Goal: Communication & Community: Ask a question

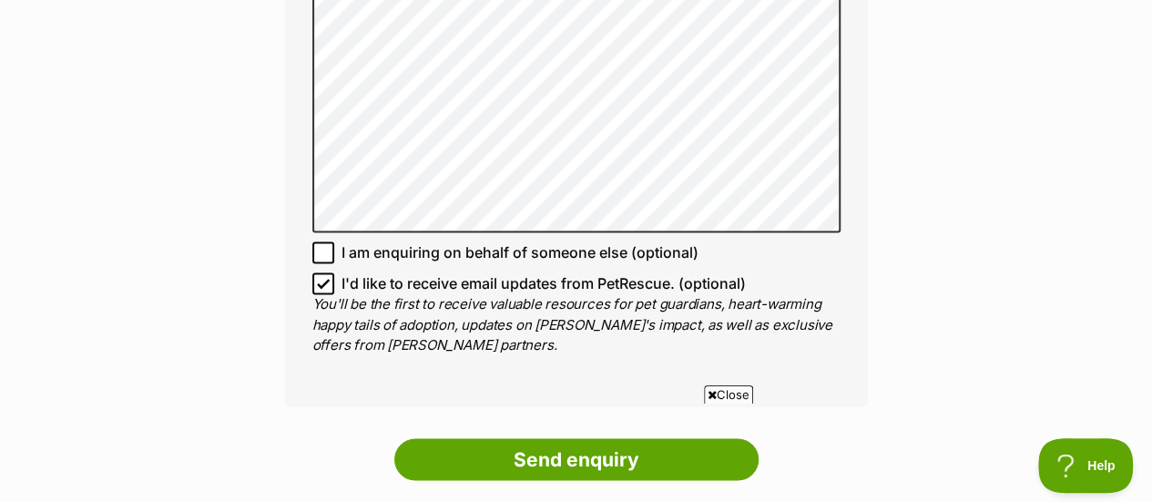
scroll to position [1275, 0]
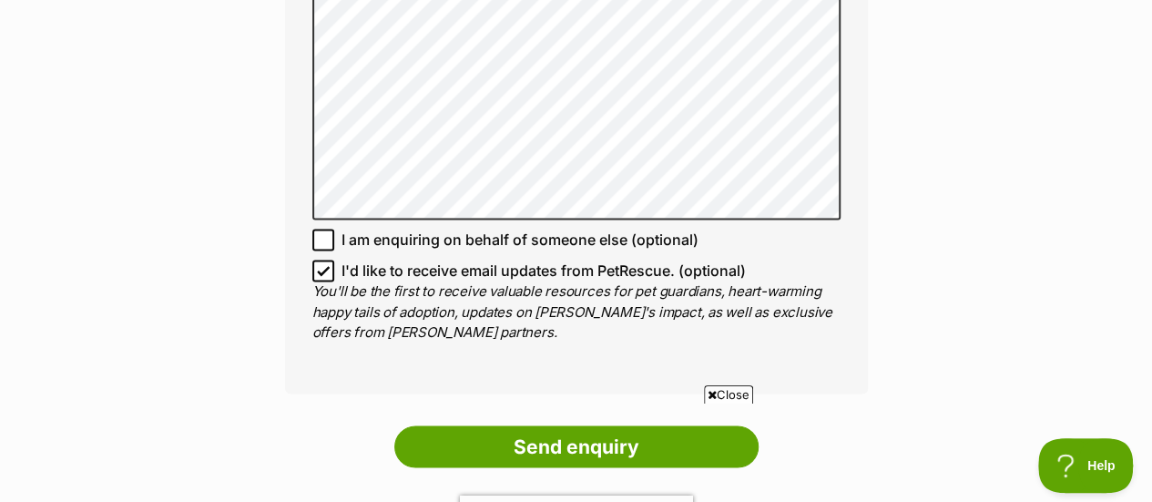
click at [321, 269] on icon at bounding box center [323, 270] width 13 height 13
click at [321, 269] on input "I'd like to receive email updates from PetRescue. (optional)" at bounding box center [323, 271] width 22 height 22
checkbox input "false"
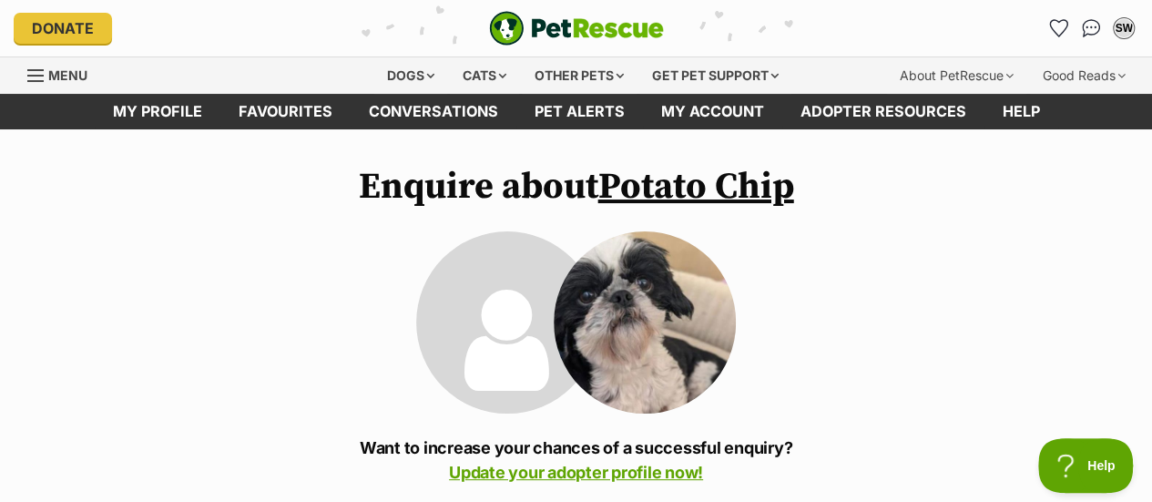
scroll to position [0, 0]
click at [405, 71] on div "Dogs" at bounding box center [410, 75] width 73 height 36
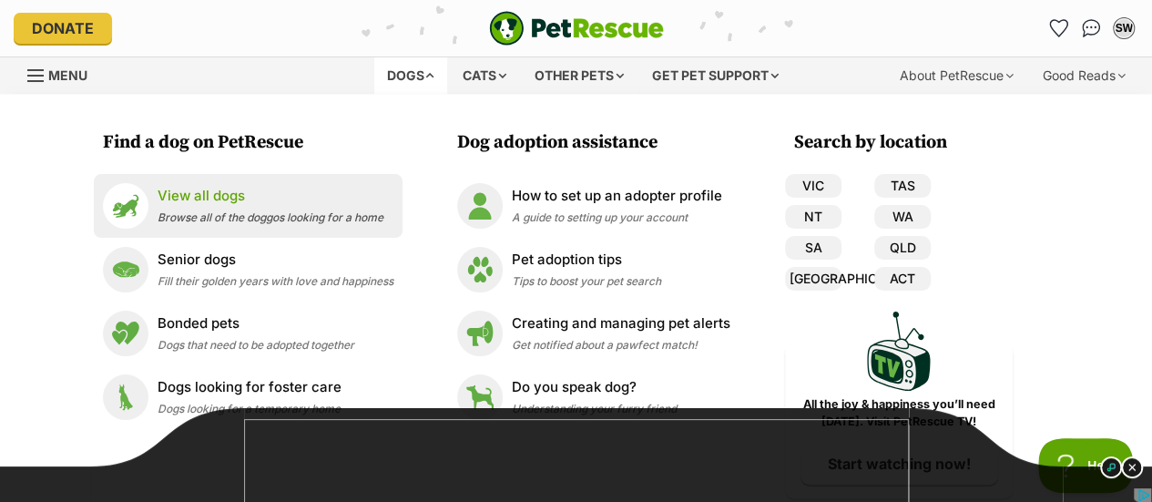
click at [223, 194] on p "View all dogs" at bounding box center [271, 196] width 226 height 21
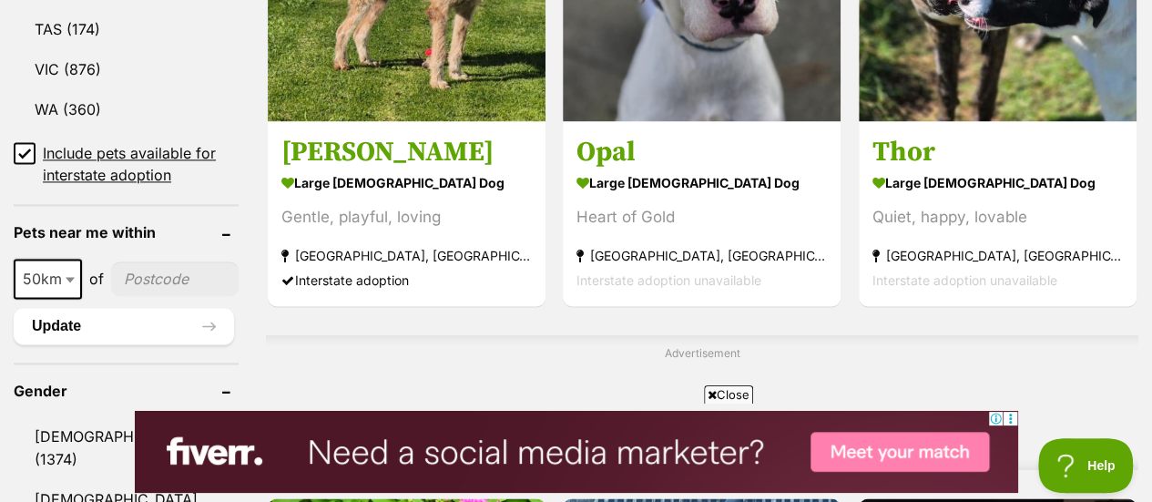
scroll to position [1457, 0]
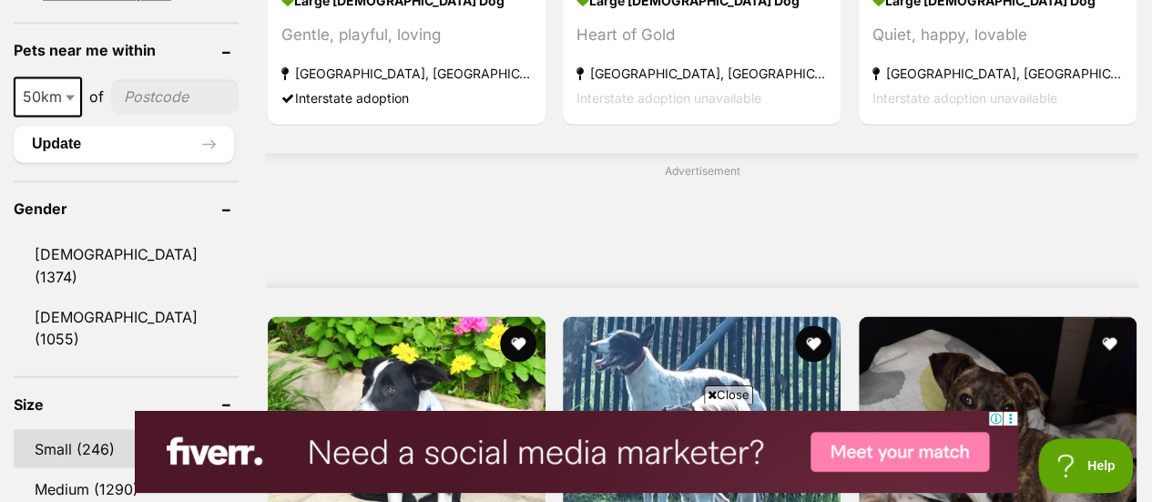
click at [64, 429] on link "Small (246)" at bounding box center [126, 448] width 225 height 38
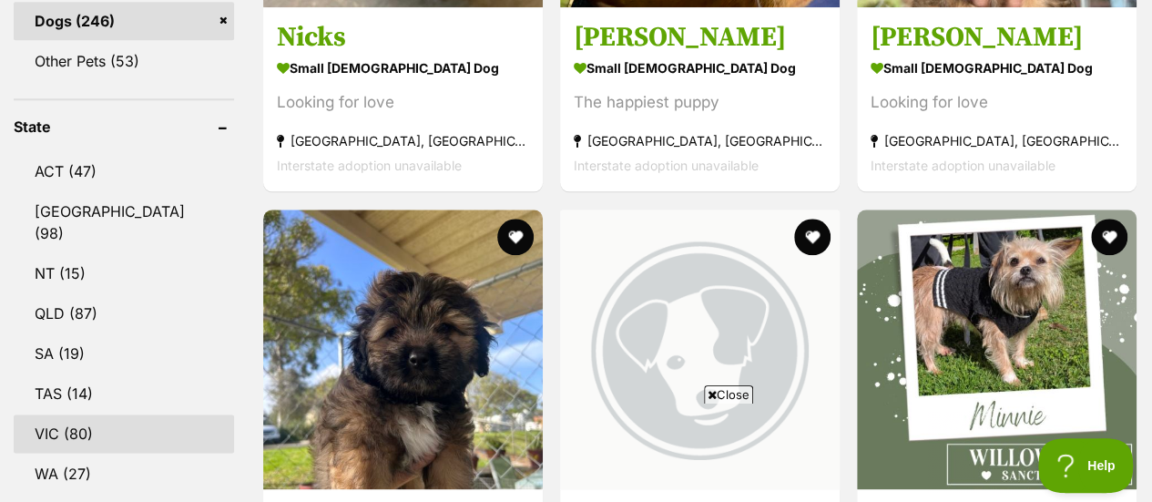
click at [60, 414] on link "VIC (80)" at bounding box center [124, 433] width 220 height 38
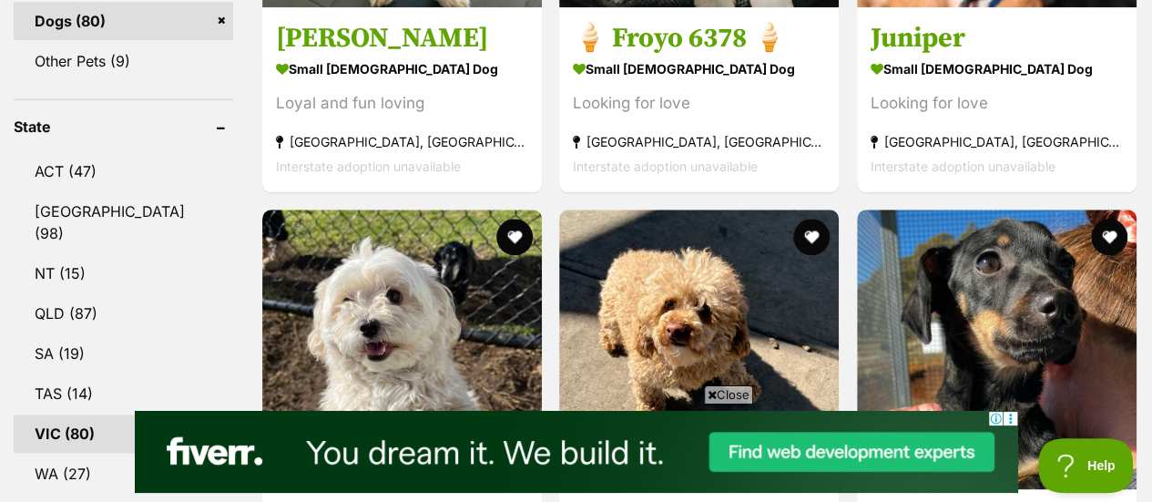
scroll to position [1366, 0]
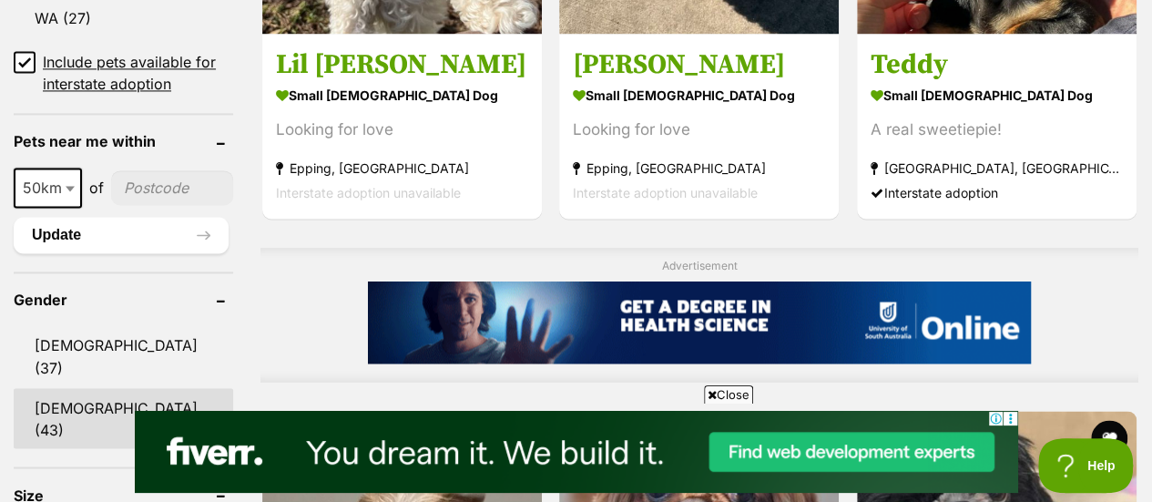
click at [82, 388] on link "Female (43)" at bounding box center [123, 418] width 219 height 60
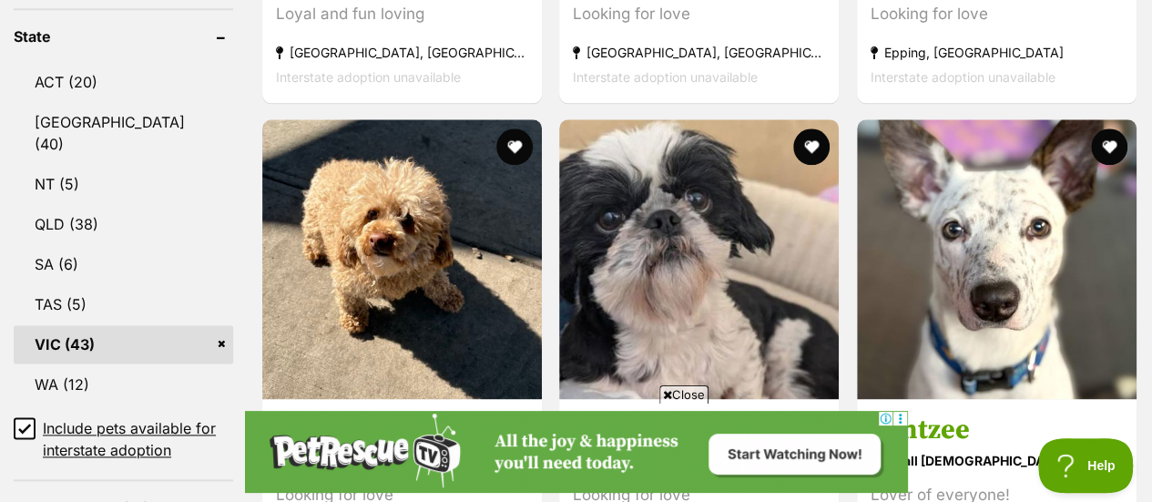
scroll to position [1002, 0]
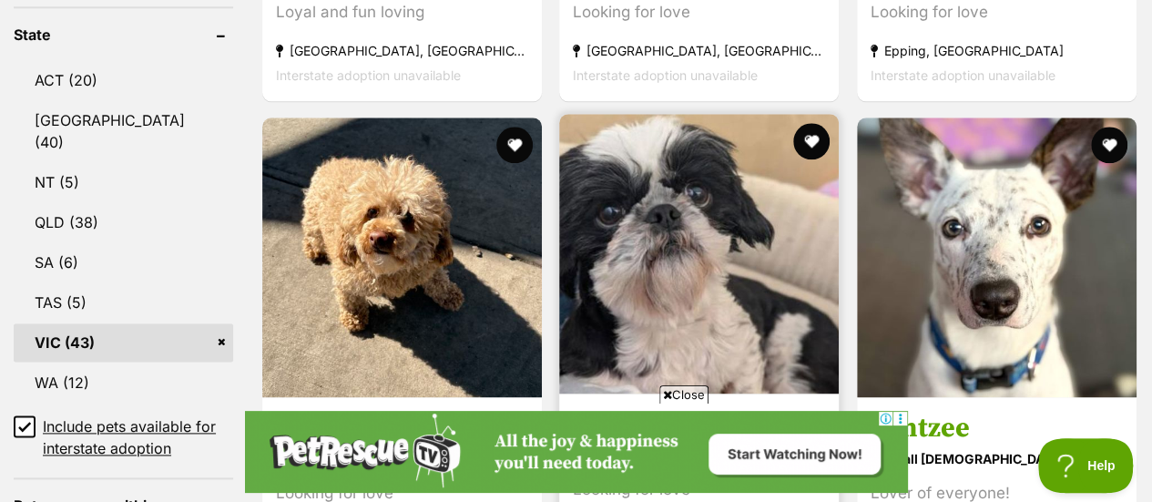
click at [687, 281] on img at bounding box center [699, 254] width 280 height 280
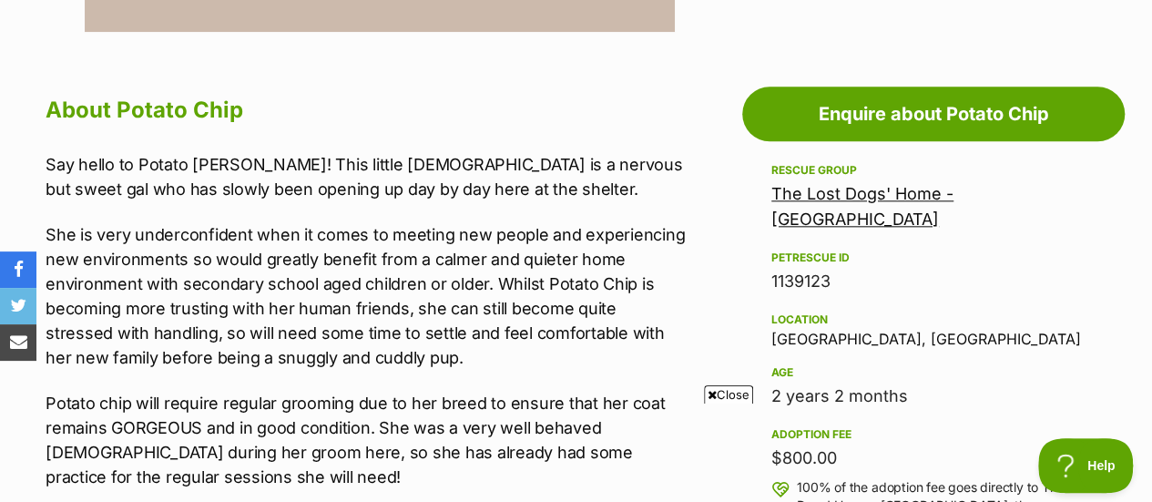
scroll to position [911, 0]
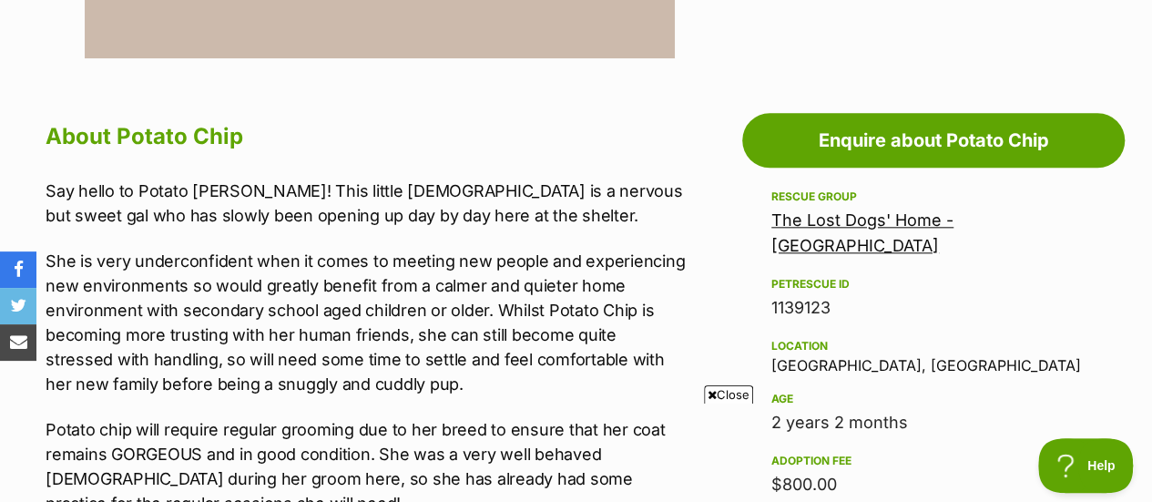
click at [940, 214] on link "The Lost Dogs' Home - North Melbourne" at bounding box center [862, 232] width 182 height 45
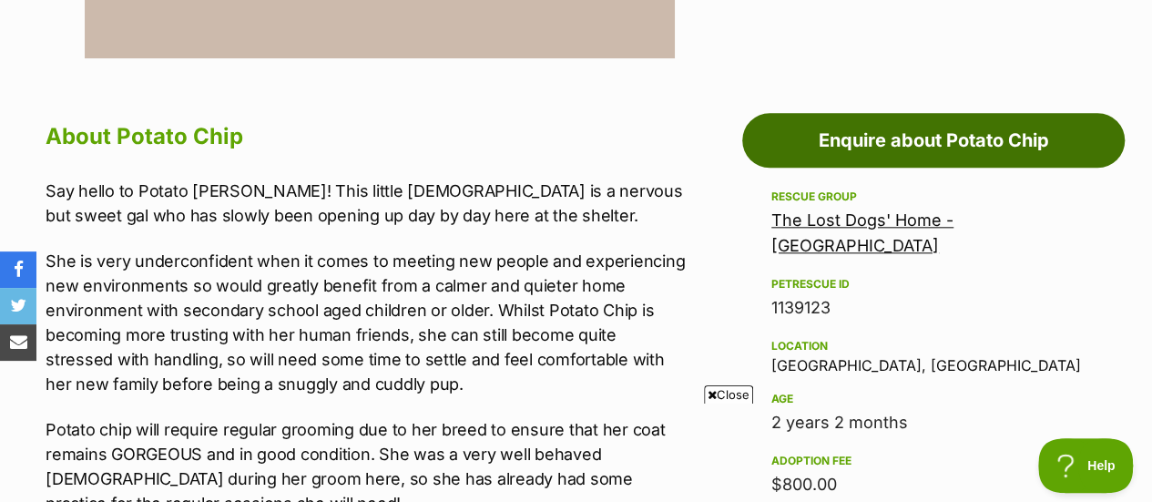
click at [974, 138] on link "Enquire about Potato Chip" at bounding box center [933, 140] width 383 height 55
click at [996, 143] on link "Enquire about Potato Chip" at bounding box center [933, 140] width 383 height 55
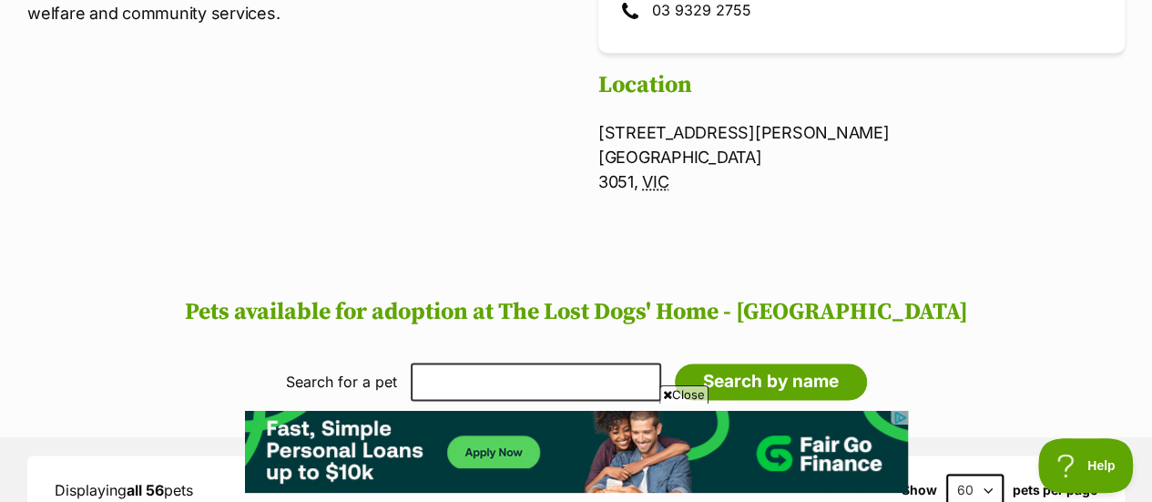
scroll to position [820, 0]
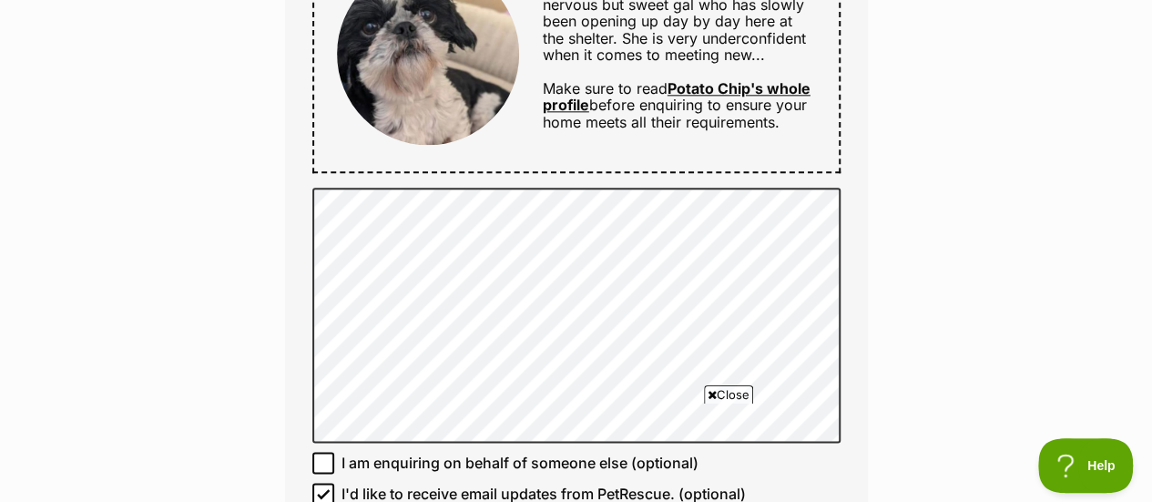
scroll to position [1093, 0]
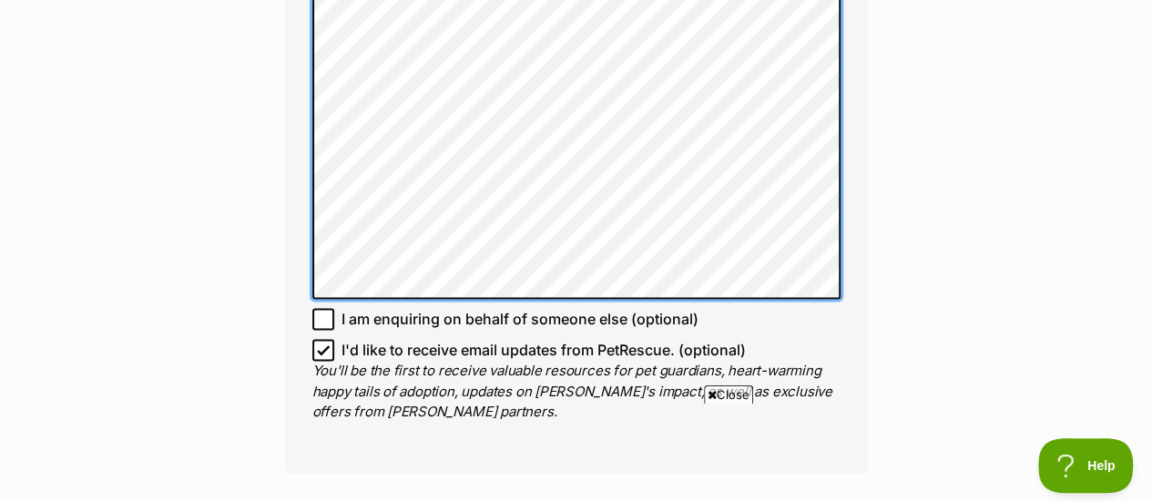
scroll to position [1275, 0]
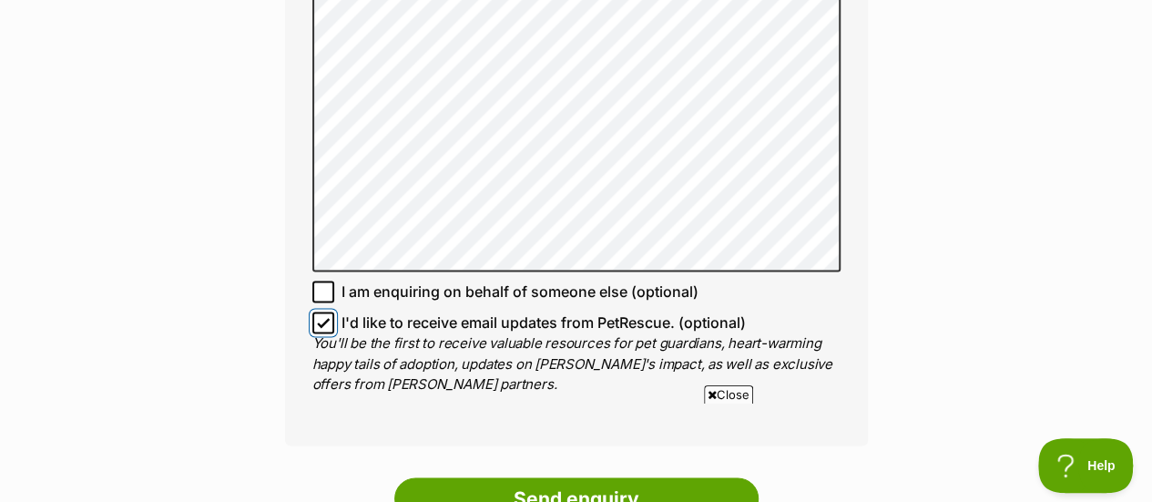
click at [324, 332] on input "I'd like to receive email updates from PetRescue. (optional)" at bounding box center [323, 322] width 22 height 22
checkbox input "false"
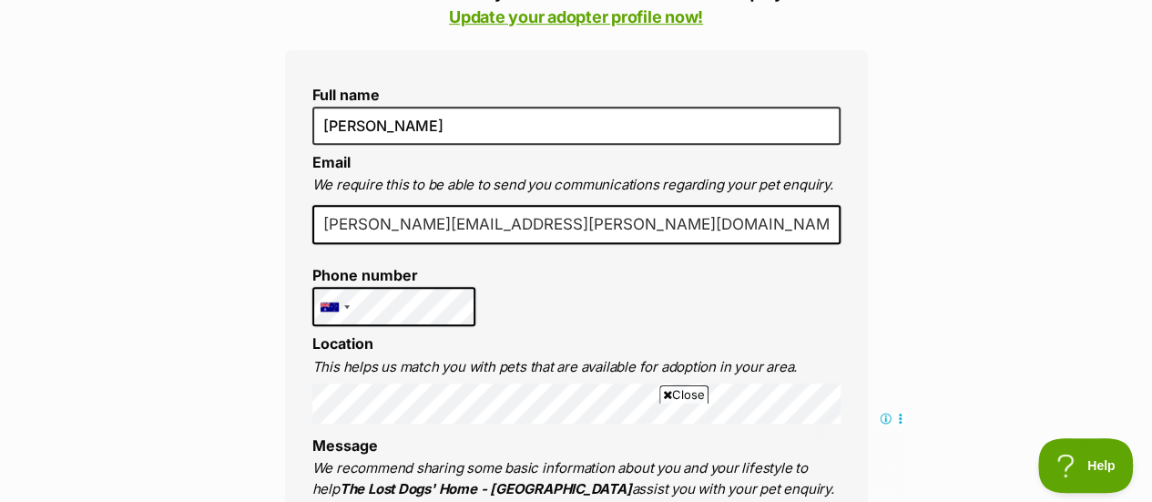
scroll to position [546, 0]
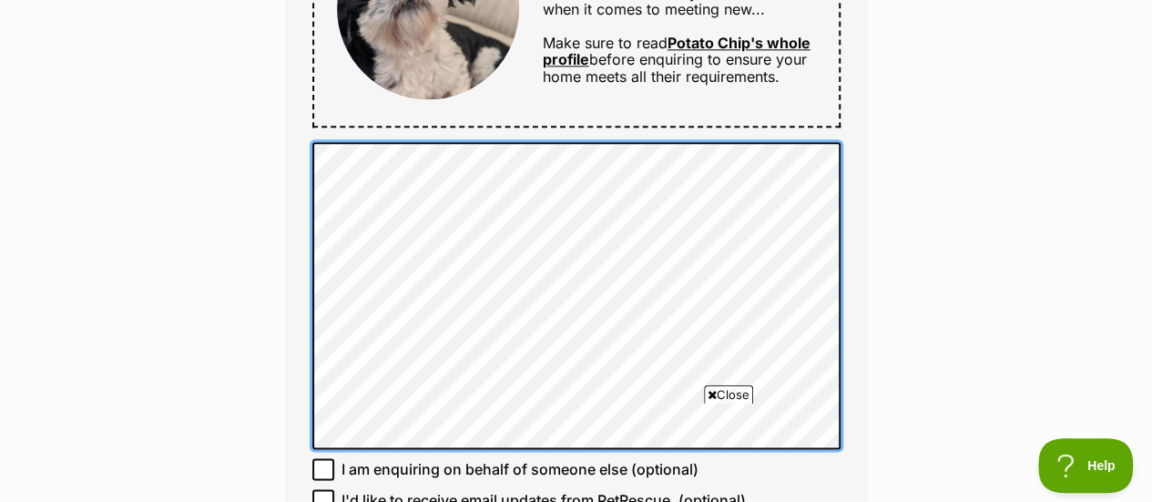
scroll to position [1093, 0]
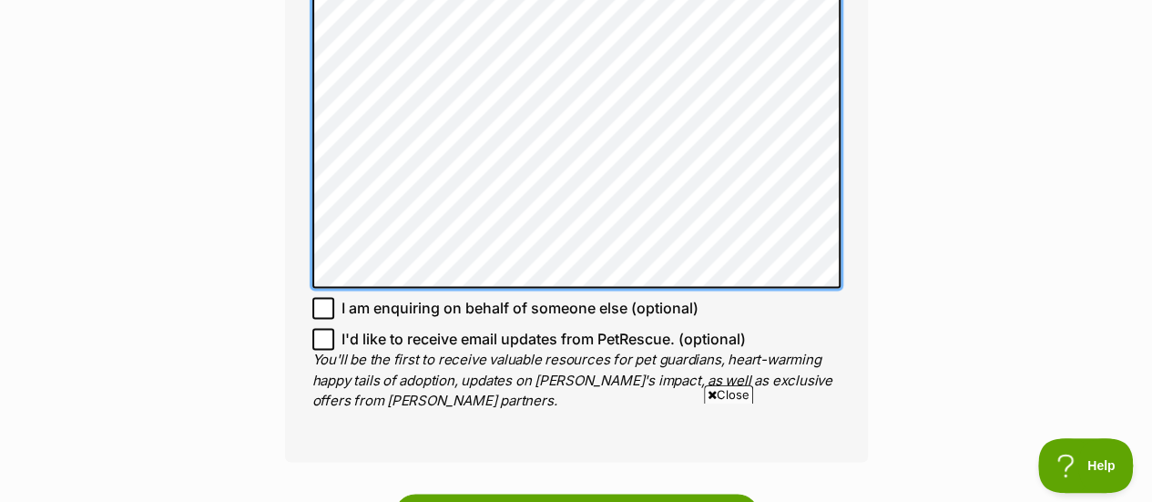
scroll to position [1275, 0]
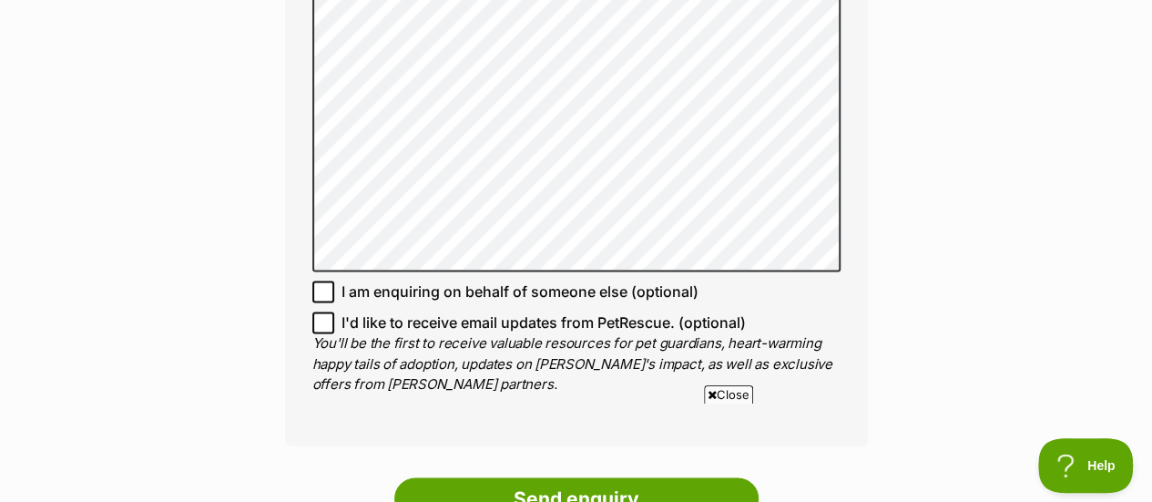
click at [710, 399] on icon at bounding box center [712, 395] width 9 height 12
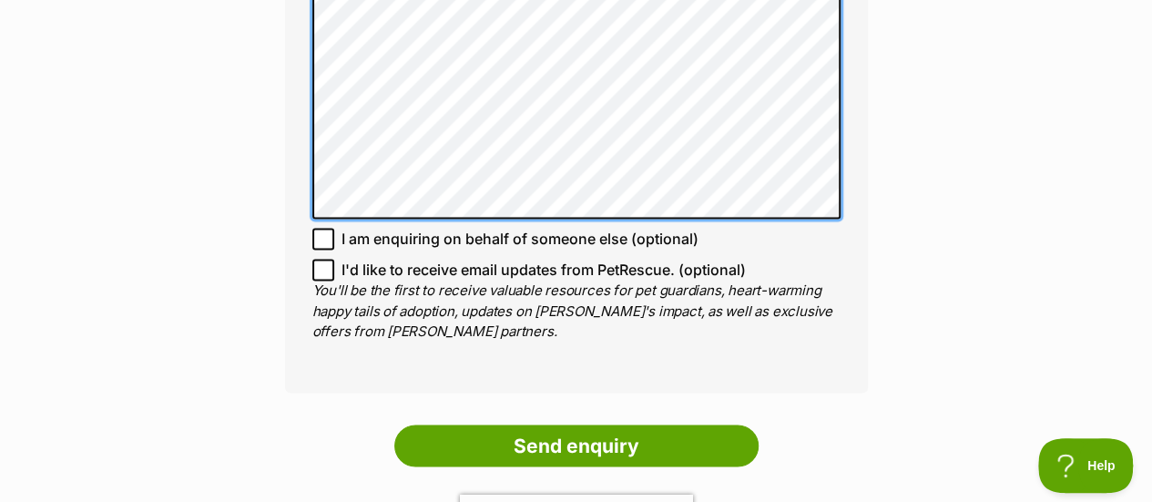
scroll to position [1366, 0]
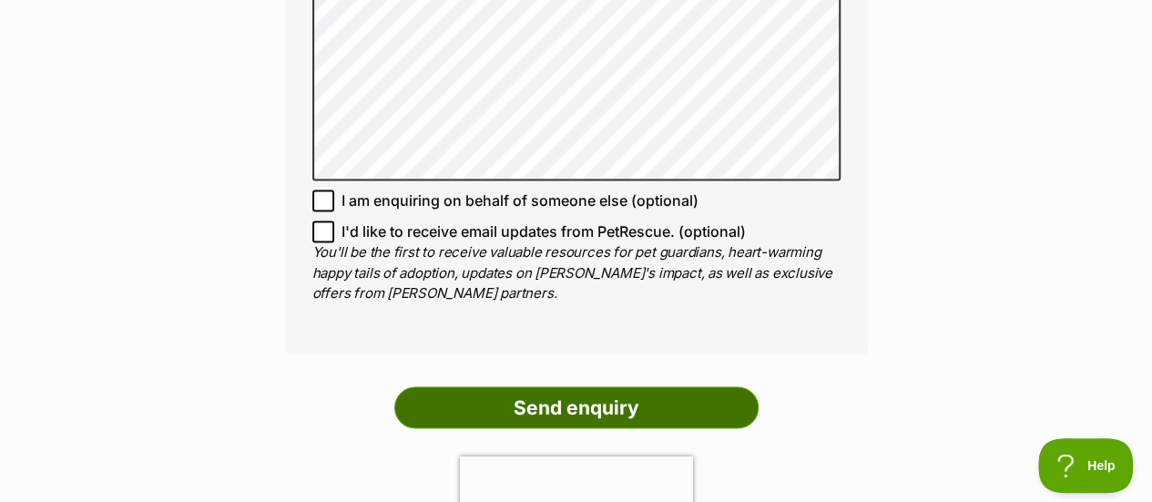
click at [592, 405] on input "Send enquiry" at bounding box center [576, 407] width 364 height 42
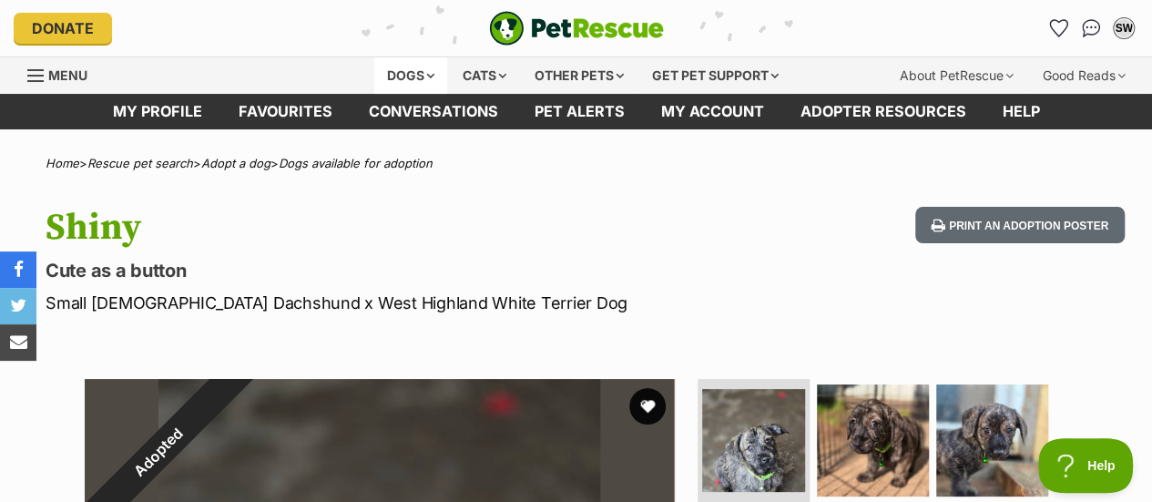
click at [413, 72] on div "Dogs" at bounding box center [410, 75] width 73 height 36
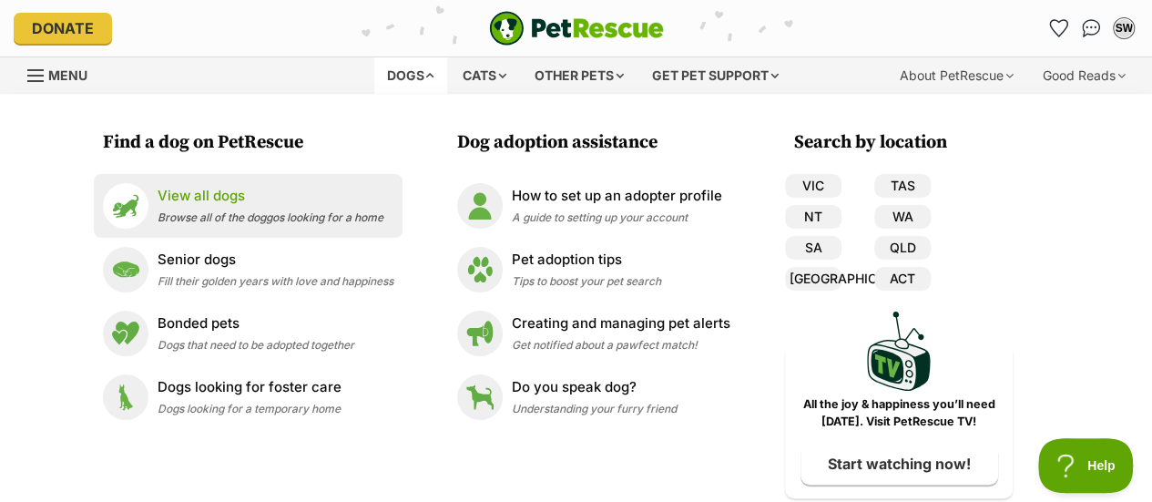
click at [189, 209] on div "View all dogs Browse all of the doggos looking for a home" at bounding box center [271, 205] width 226 height 39
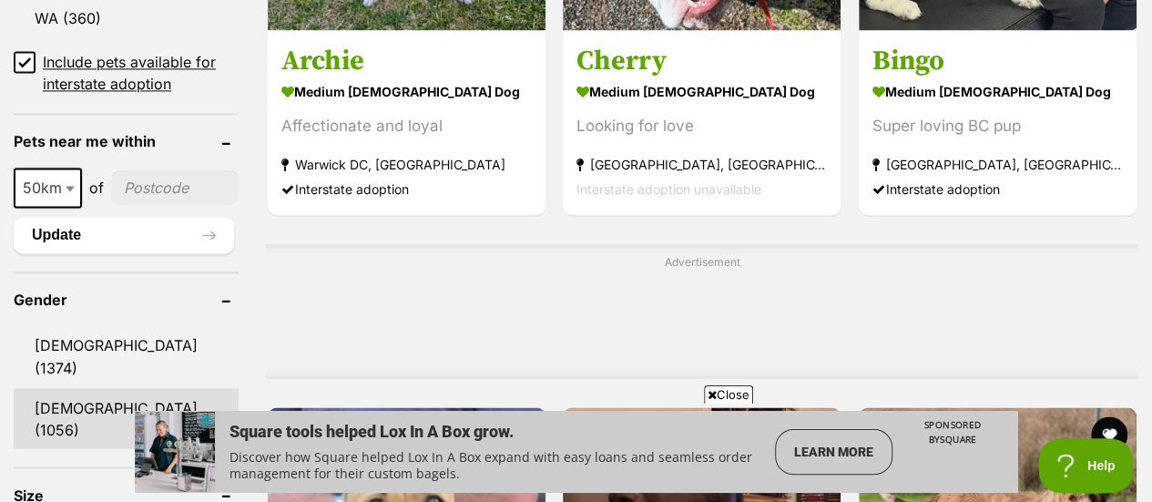
click at [84, 388] on link "Female (1056)" at bounding box center [126, 418] width 225 height 60
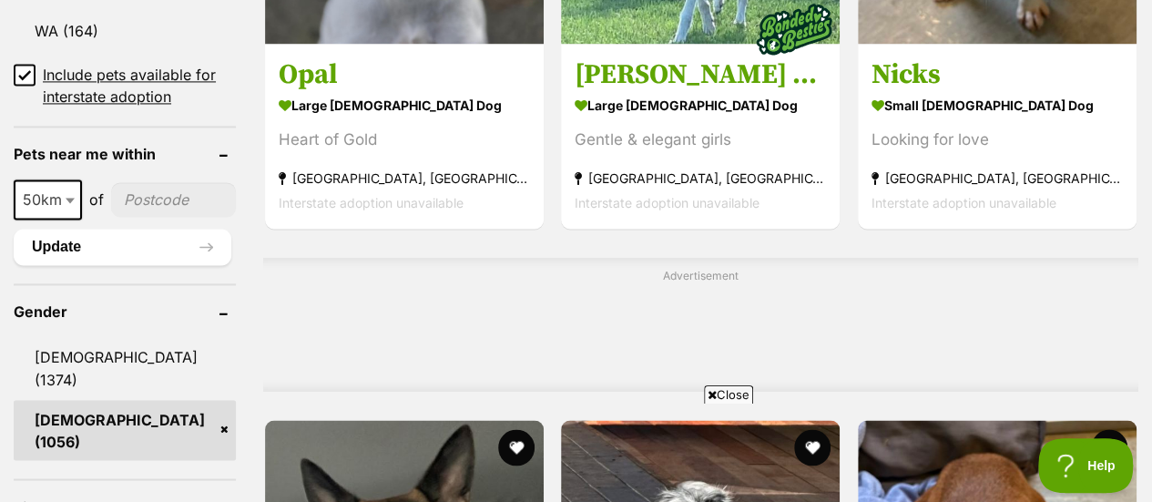
scroll to position [1457, 0]
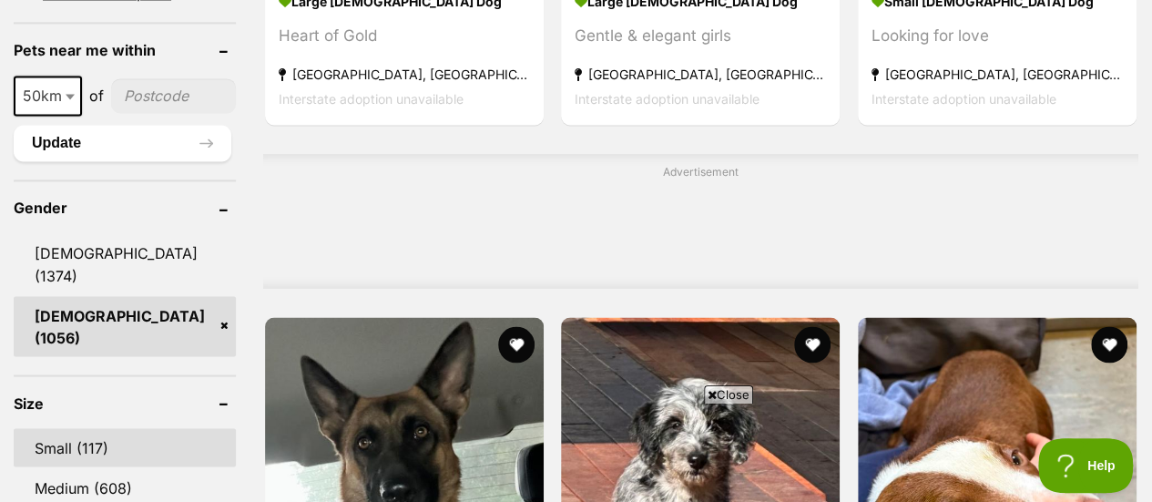
click at [75, 428] on link "Small (117)" at bounding box center [125, 447] width 222 height 38
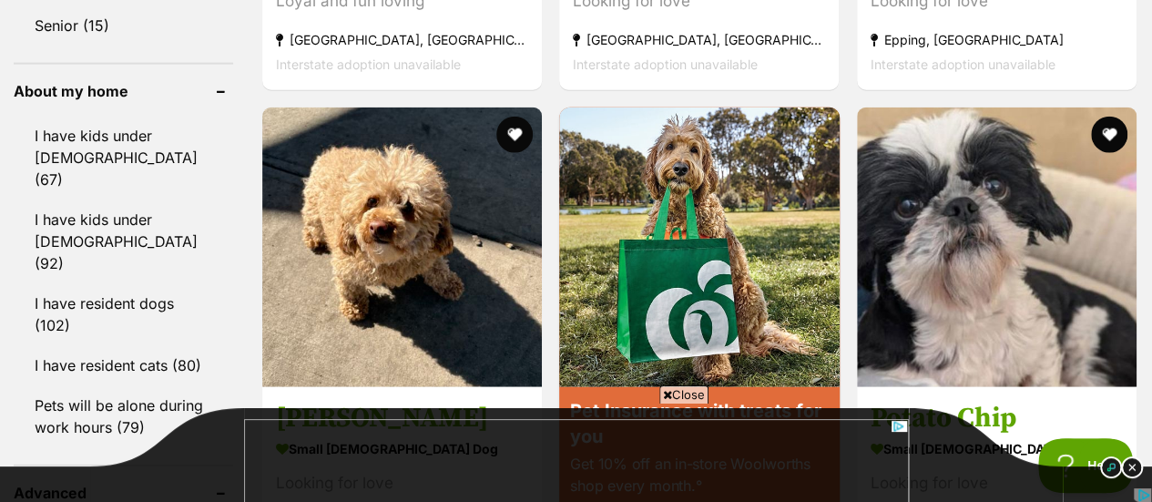
scroll to position [2186, 0]
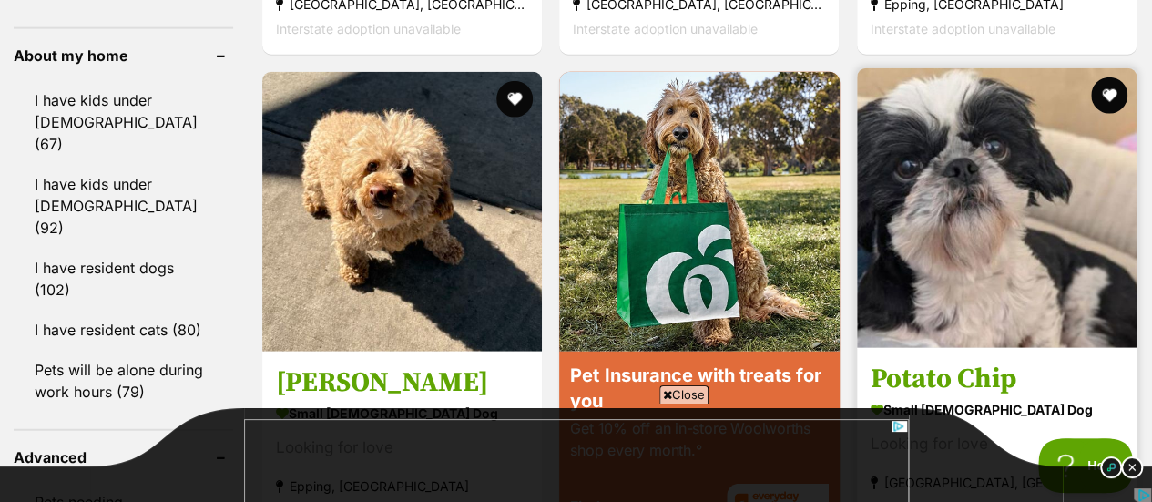
click at [917, 232] on img at bounding box center [997, 208] width 280 height 280
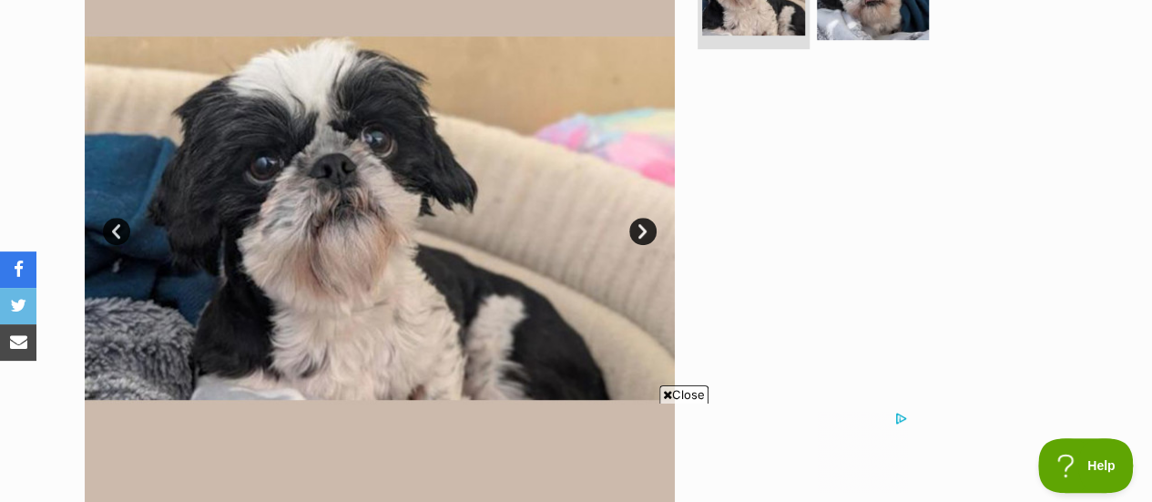
scroll to position [455, 0]
click at [649, 233] on link "Next" at bounding box center [642, 232] width 27 height 27
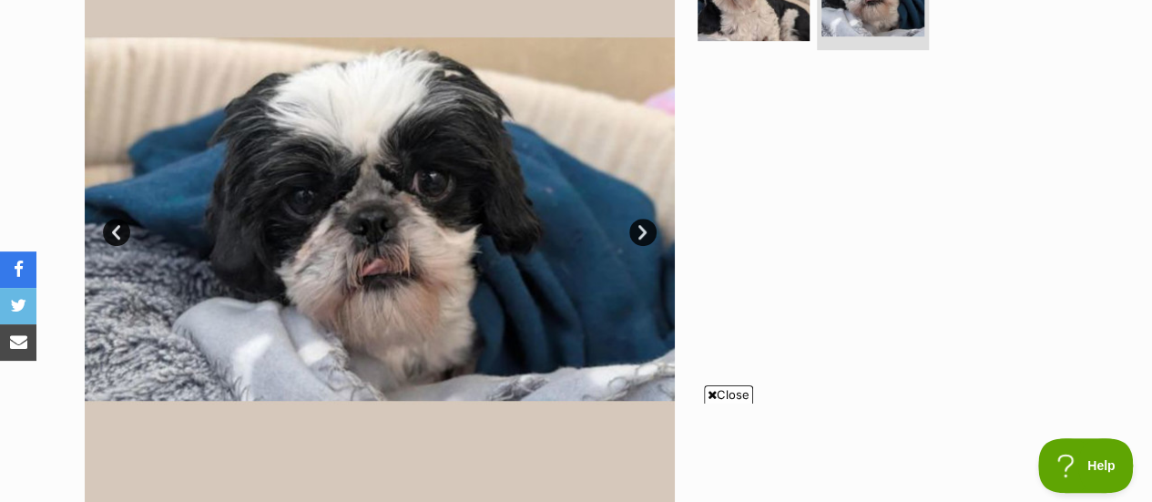
scroll to position [546, 0]
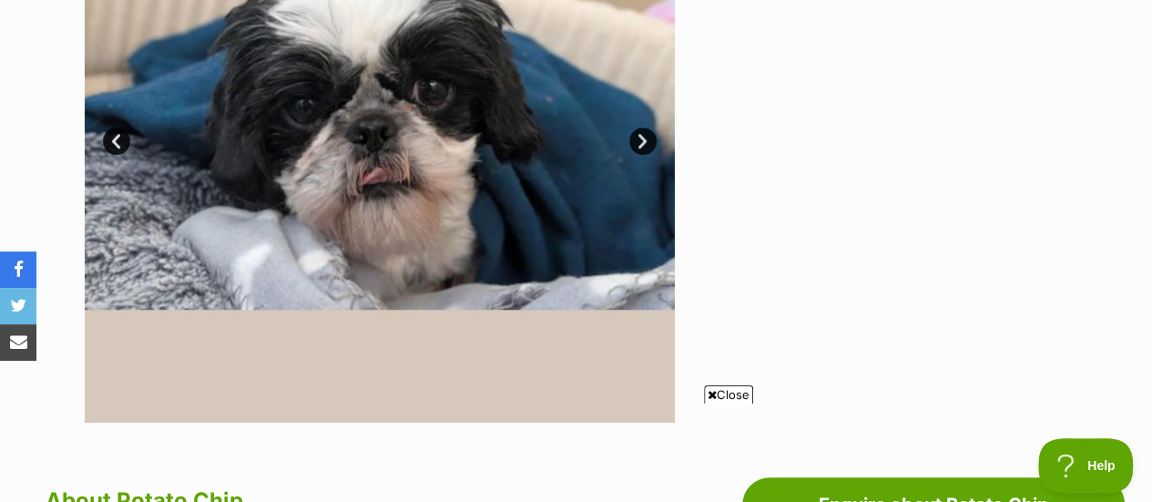
click at [111, 141] on link "Prev" at bounding box center [116, 141] width 27 height 27
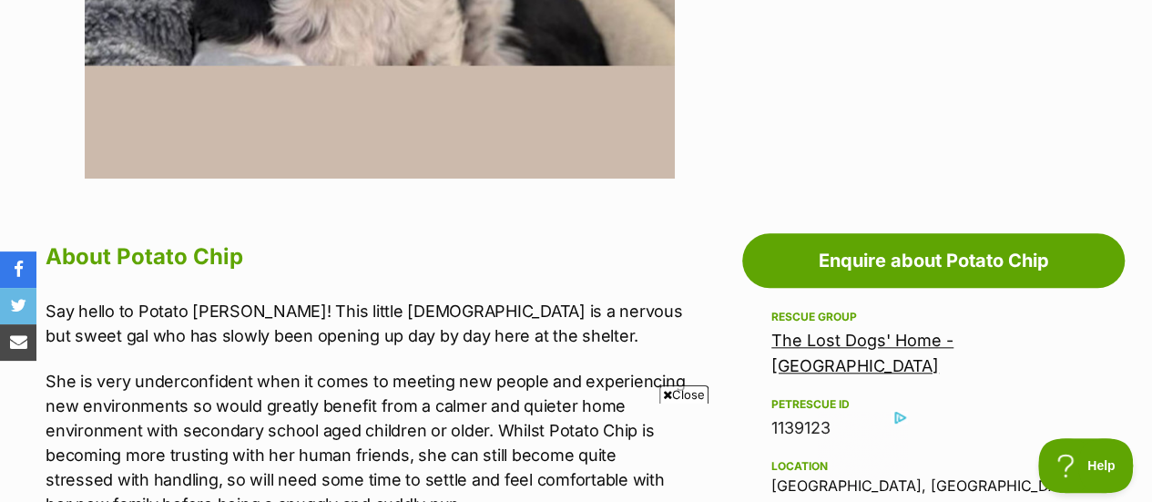
scroll to position [854, 0]
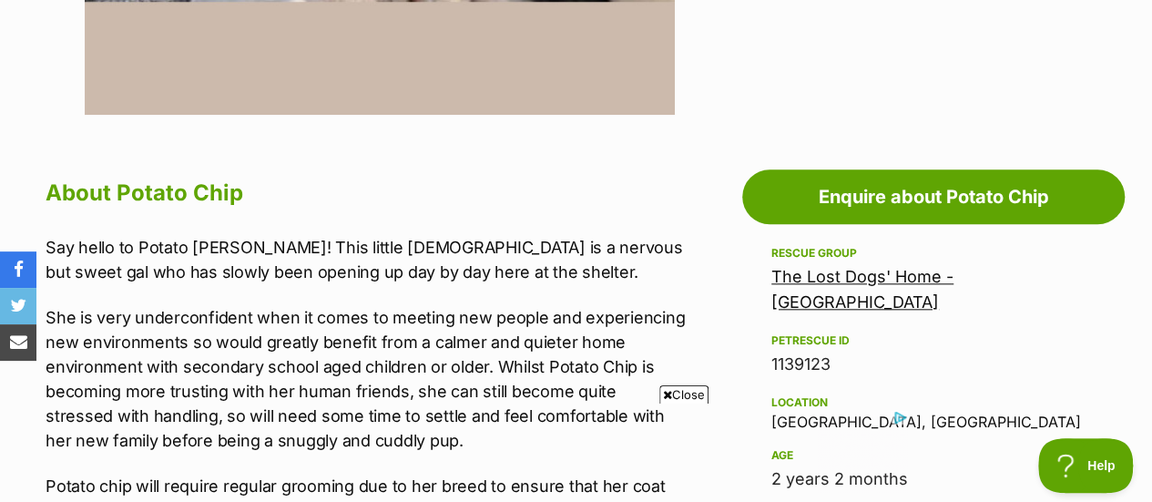
click at [781, 242] on div "Rescue group The Lost Dogs' Home - North Melbourne" at bounding box center [933, 278] width 324 height 73
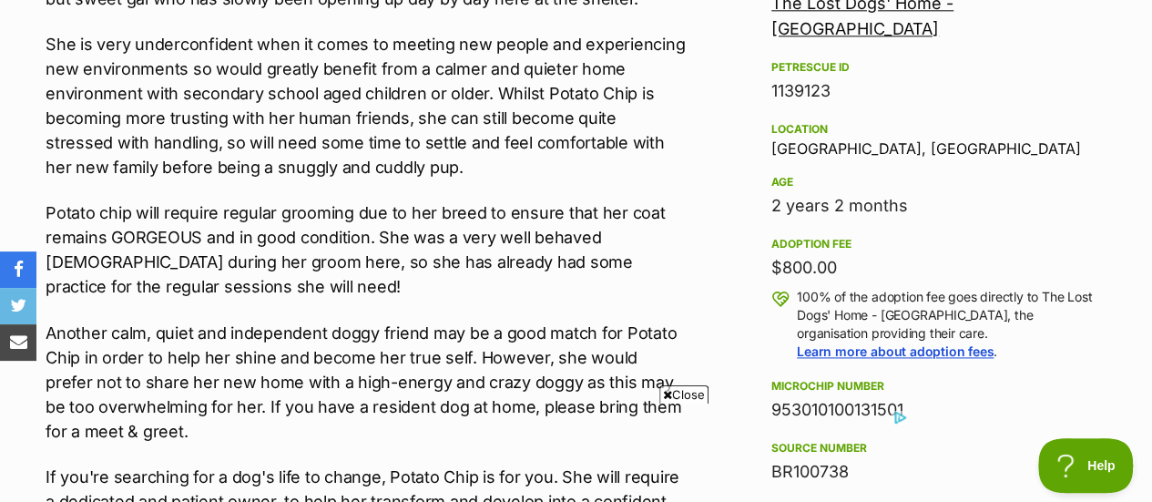
scroll to position [0, 0]
drag, startPoint x: 113, startPoint y: 332, endPoint x: 321, endPoint y: 338, distance: 208.7
click at [321, 338] on p "Another calm, quiet and independent doggy friend may be a good match for Potato…" at bounding box center [366, 382] width 640 height 123
copy p "calm, quiet and independent"
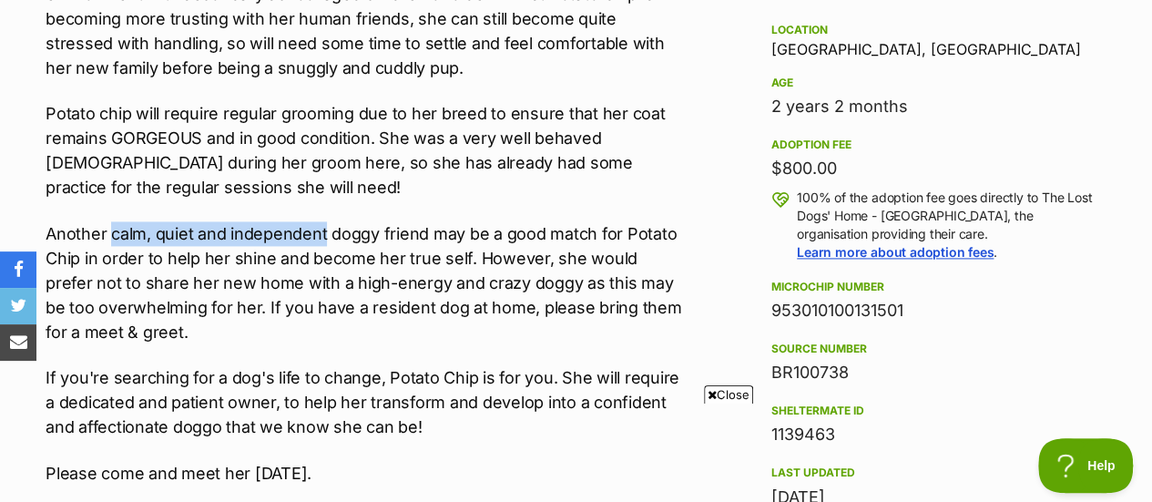
scroll to position [1219, 0]
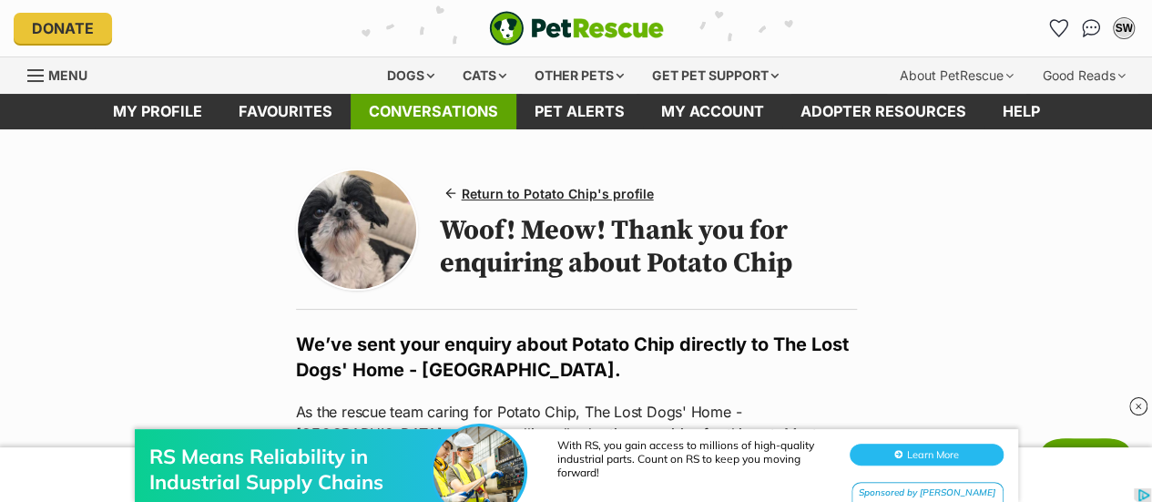
click at [446, 119] on link "Conversations" at bounding box center [434, 112] width 166 height 36
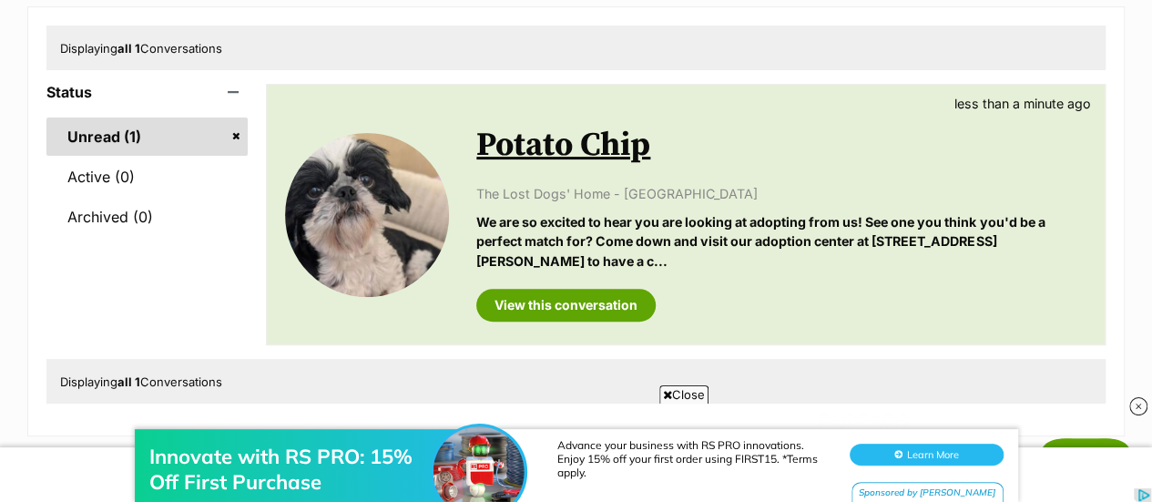
scroll to position [273, 0]
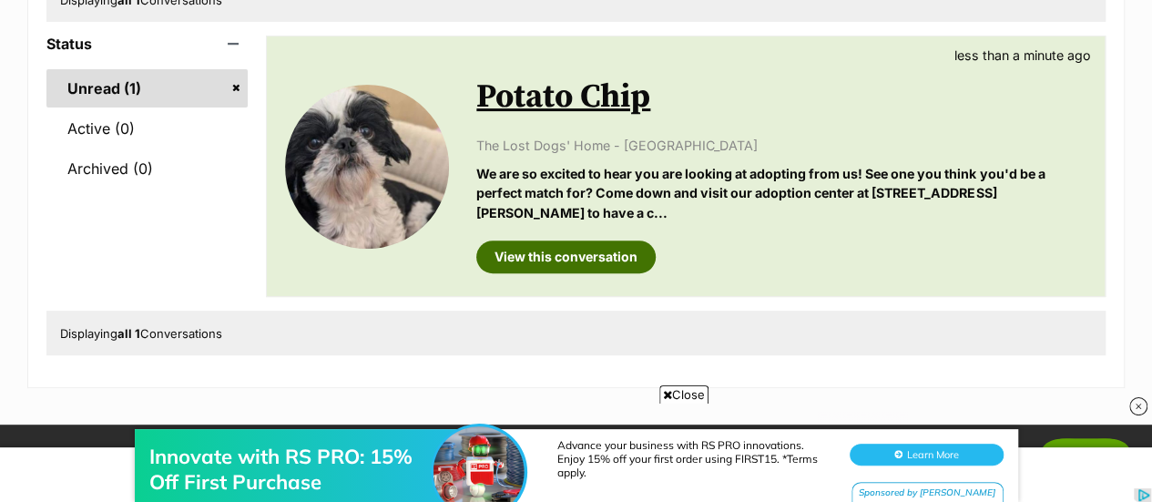
click at [573, 261] on link "View this conversation" at bounding box center [565, 256] width 179 height 33
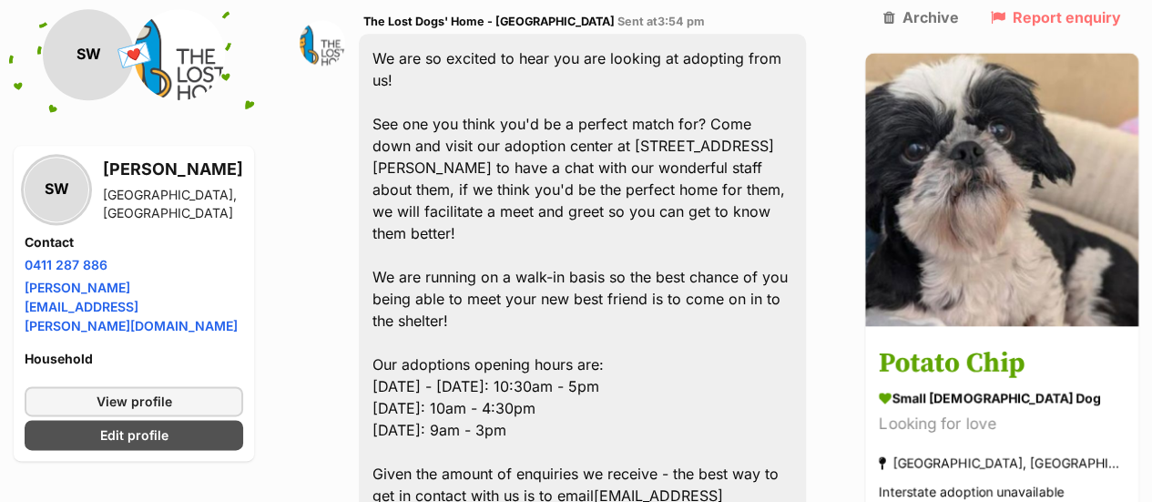
scroll to position [1093, 0]
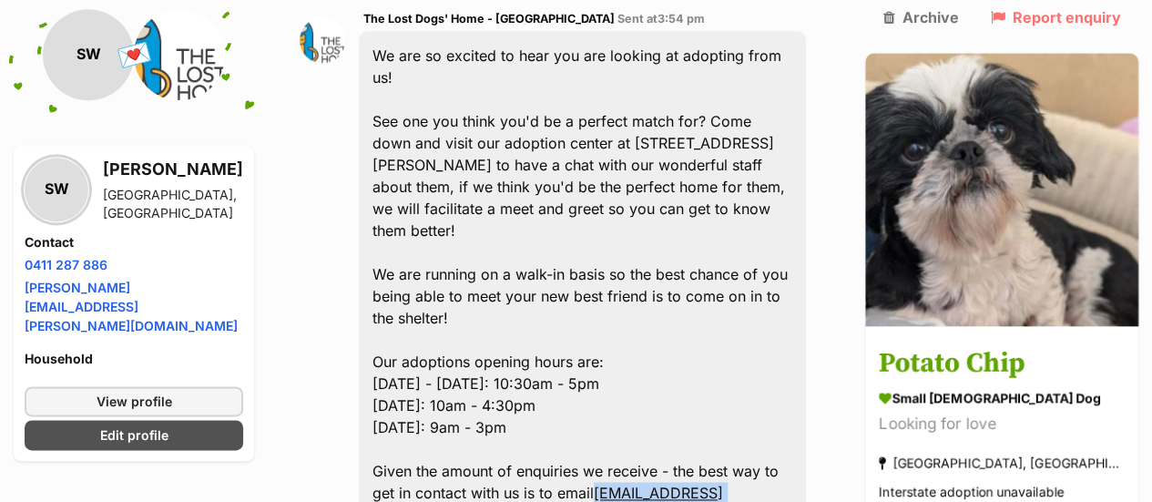
drag, startPoint x: 560, startPoint y: 332, endPoint x: 754, endPoint y: 342, distance: 194.2
click at [754, 342] on div "We are so excited to hear you are looking at adopting from us! See one you thin…" at bounding box center [582, 460] width 447 height 858
copy div "[EMAIL_ADDRESS][DOMAIN_NAME]"
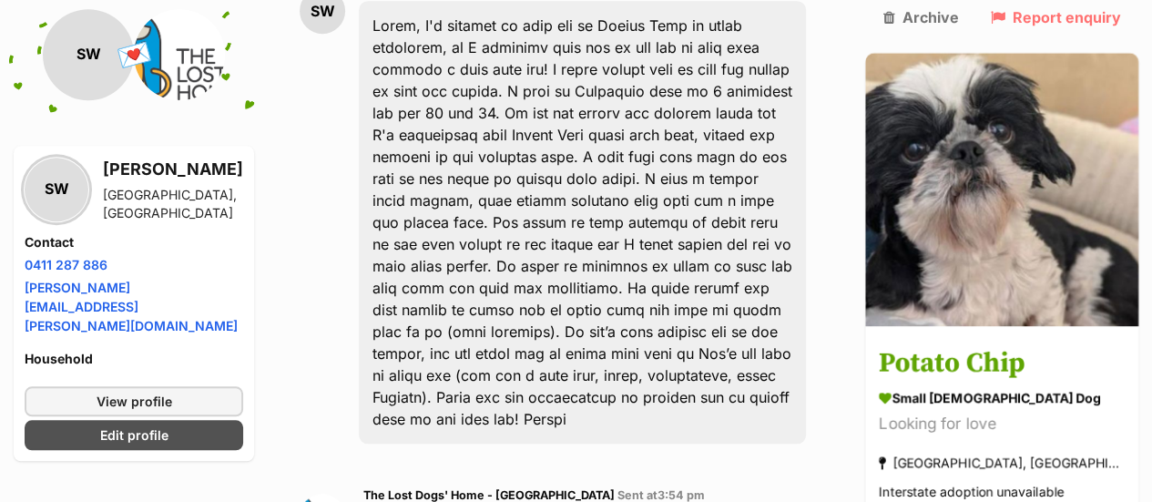
scroll to position [546, 0]
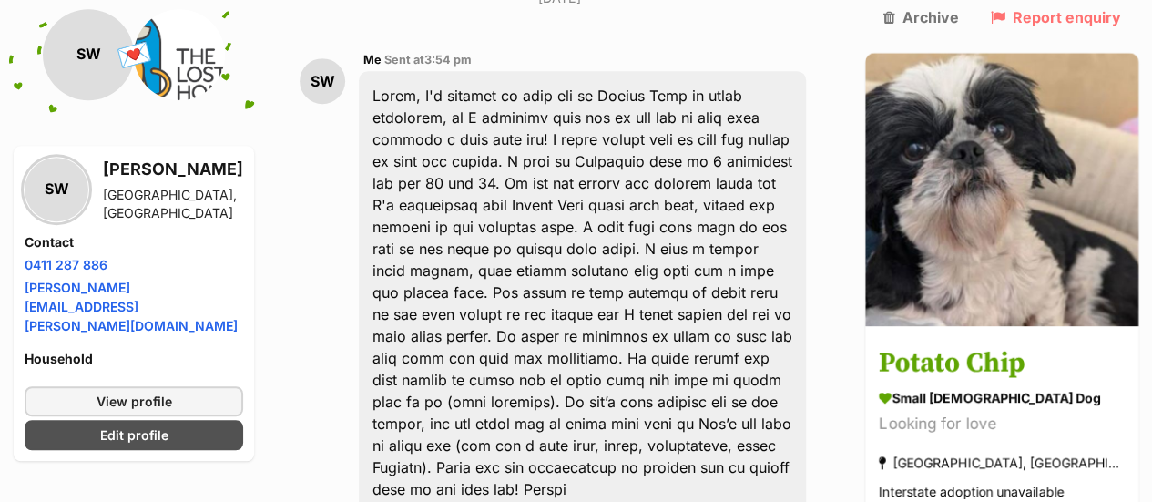
drag, startPoint x: 381, startPoint y: 45, endPoint x: 596, endPoint y: 389, distance: 405.8
click at [596, 389] on div at bounding box center [582, 292] width 447 height 443
copy div "Lorem, I'd sitamet co adip eli se Doeius Temp in utlab etdolorem, al E adminimv…"
